Goal: Find specific page/section: Find specific page/section

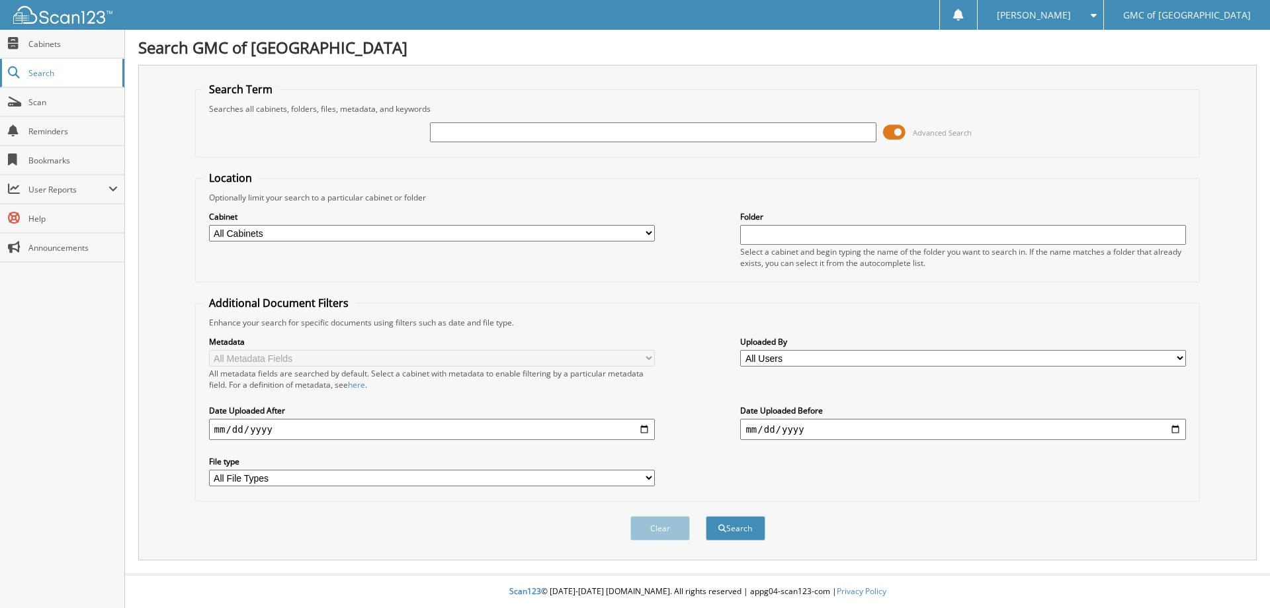
click at [49, 75] on span "Search" at bounding box center [71, 72] width 87 height 11
click at [497, 132] on input "text" at bounding box center [653, 132] width 446 height 20
type input "g23176"
click at [706, 516] on button "Search" at bounding box center [736, 528] width 60 height 24
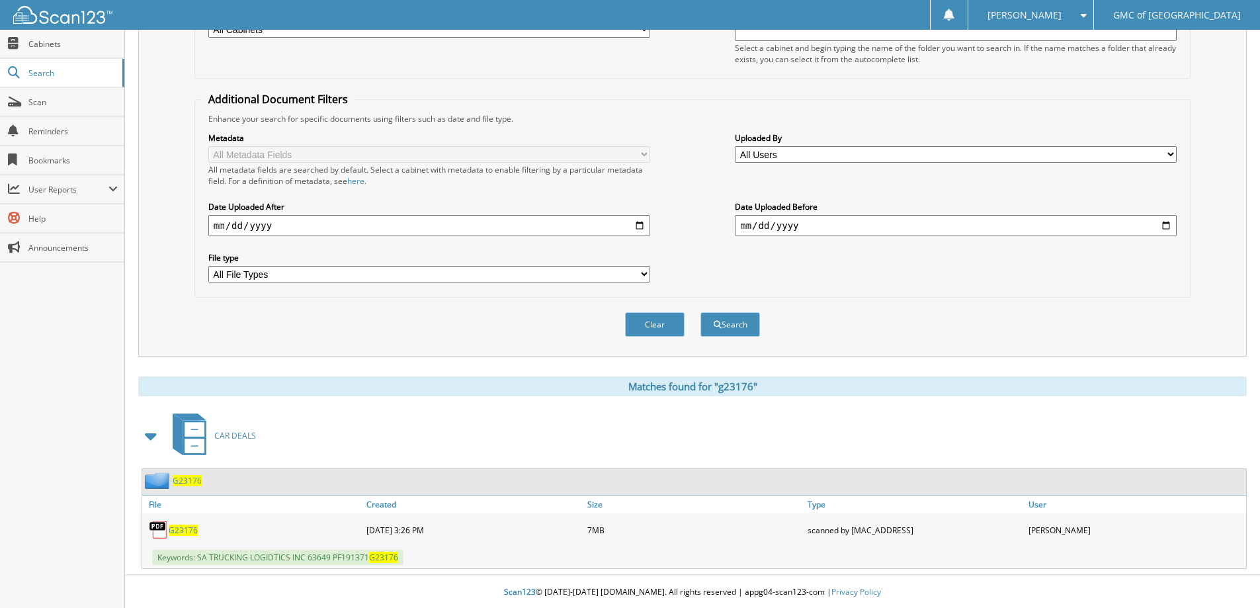
scroll to position [205, 0]
click at [179, 527] on span "G23176" at bounding box center [183, 529] width 29 height 11
